Goal: Information Seeking & Learning: Learn about a topic

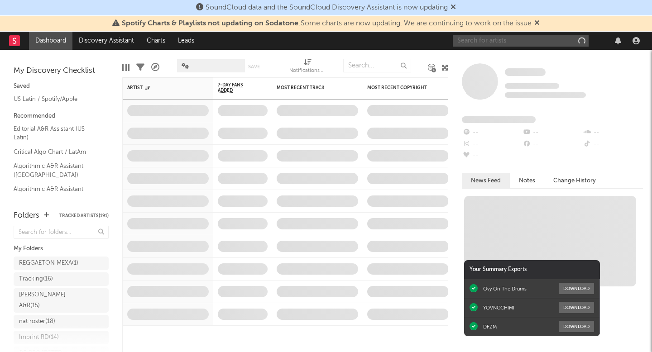
click at [509, 41] on input "text" at bounding box center [520, 40] width 136 height 11
paste input "[URL][DOMAIN_NAME]"
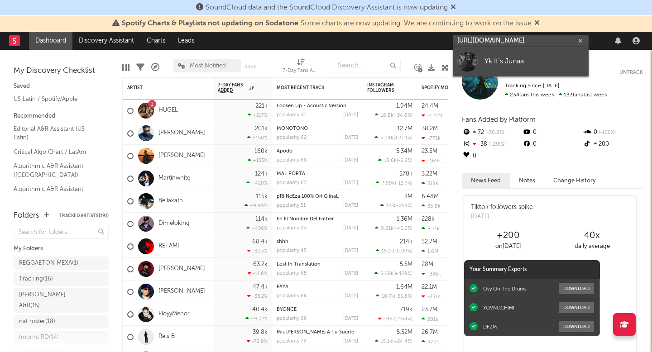
type input "[URL][DOMAIN_NAME]"
click at [496, 59] on div "Yk It’s Junaa" at bounding box center [534, 61] width 100 height 11
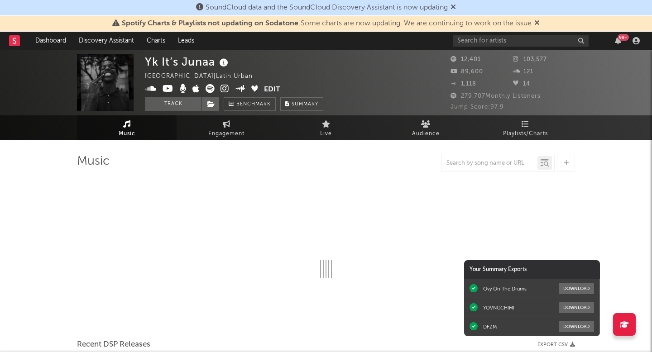
select select "1w"
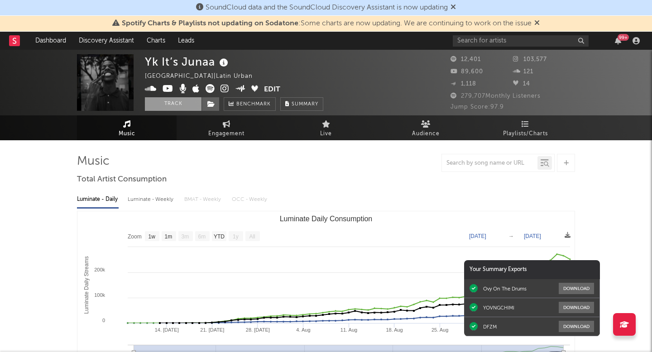
click at [172, 103] on button "Track" at bounding box center [173, 104] width 57 height 14
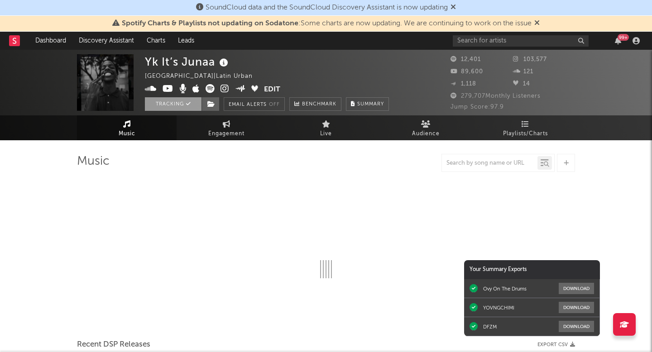
select select "1w"
